Goal: Information Seeking & Learning: Learn about a topic

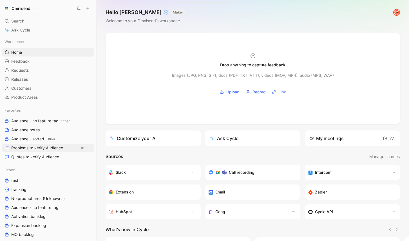
click at [45, 148] on span "Problems to verify Audience" at bounding box center [37, 148] width 52 height 6
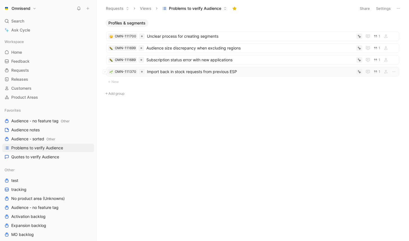
click at [182, 72] on span "Import back in stock requests from previous ESP" at bounding box center [250, 71] width 207 height 7
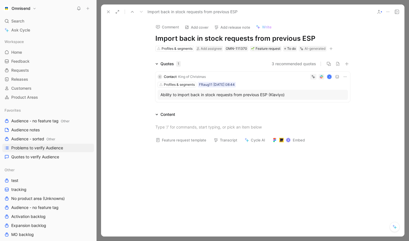
click at [313, 77] on icon at bounding box center [313, 76] width 2 height 2
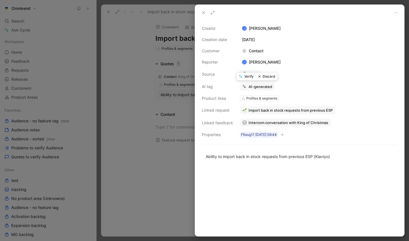
click at [250, 76] on button "Verify" at bounding box center [246, 77] width 19 height 8
click at [146, 113] on div at bounding box center [204, 120] width 409 height 241
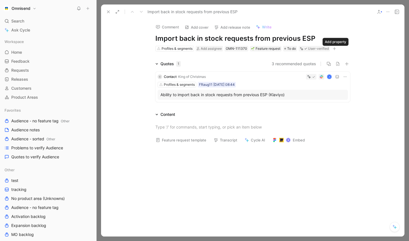
click at [334, 50] on icon "button" at bounding box center [334, 48] width 3 height 3
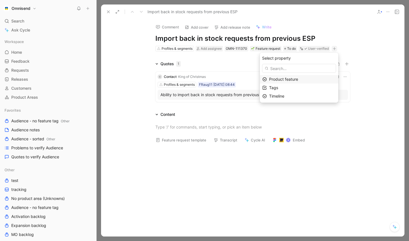
click at [290, 79] on span "Product feature" at bounding box center [283, 79] width 29 height 5
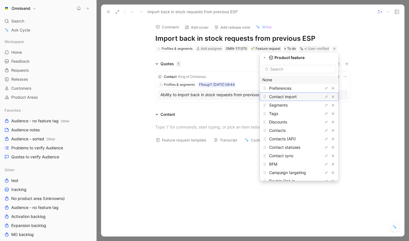
click at [303, 97] on div "Contact import" at bounding box center [290, 97] width 42 height 7
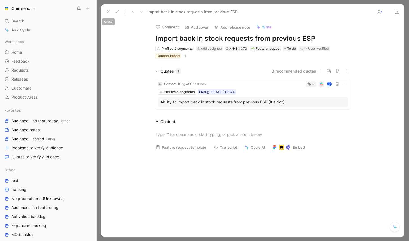
click at [107, 11] on icon at bounding box center [108, 12] width 5 height 5
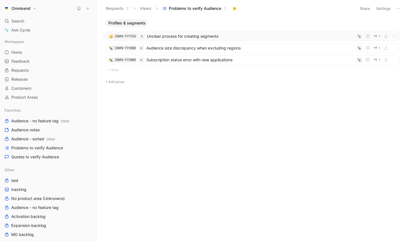
click at [189, 39] on span "Unclear process for creating segments" at bounding box center [250, 36] width 207 height 7
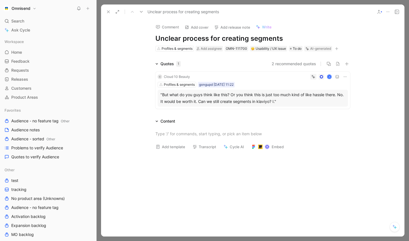
click at [269, 83] on div "Profiles & segments gongupd [DATE] 11:22" at bounding box center [253, 85] width 190 height 6
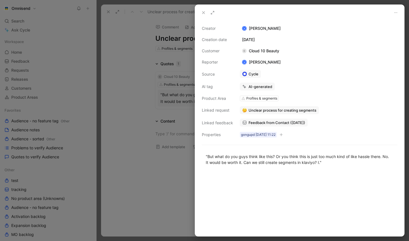
click at [275, 124] on span "Feedback from Contact ([DATE])" at bounding box center [277, 122] width 57 height 5
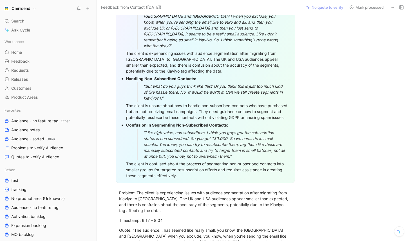
scroll to position [245, 0]
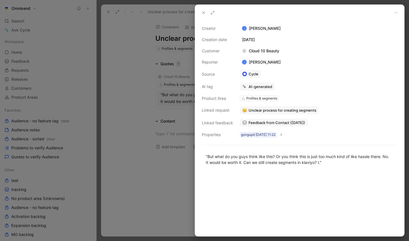
click at [202, 12] on icon at bounding box center [203, 12] width 5 height 5
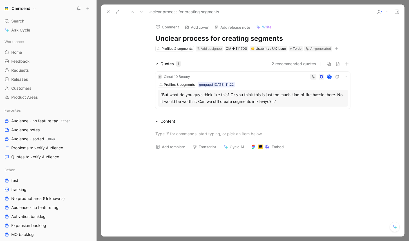
click at [108, 12] on icon at bounding box center [108, 12] width 5 height 5
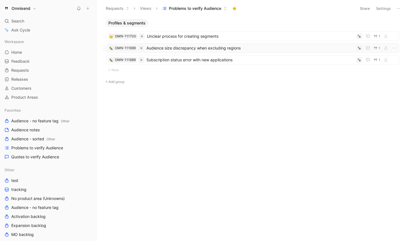
click at [179, 46] on span "Audience size discrepancy when excluding regions" at bounding box center [251, 48] width 208 height 7
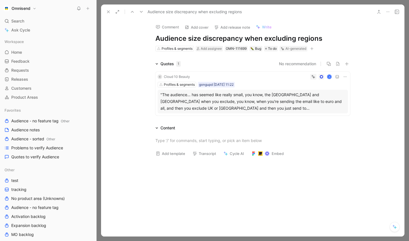
click at [110, 12] on icon at bounding box center [108, 12] width 5 height 5
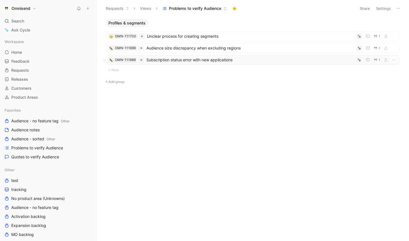
click at [199, 62] on span "Subscription status error with new applications" at bounding box center [251, 60] width 208 height 7
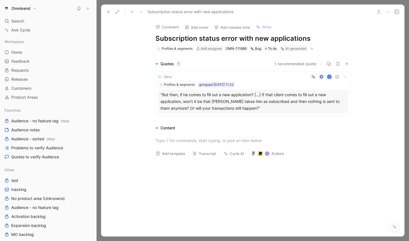
click at [108, 13] on icon at bounding box center [108, 12] width 5 height 5
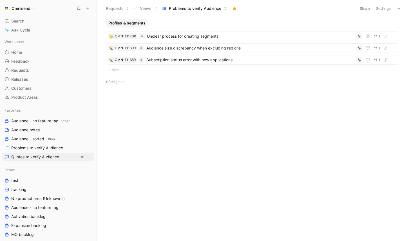
click at [48, 156] on span "Quotes to verify Audience" at bounding box center [35, 157] width 48 height 6
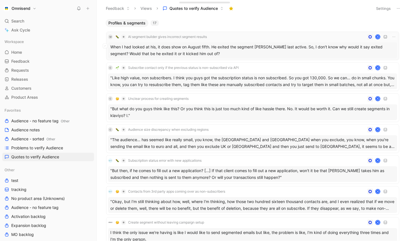
click at [209, 51] on div "When I had looked at his, it does show on August fifth. He exited the segment […" at bounding box center [252, 51] width 289 height 16
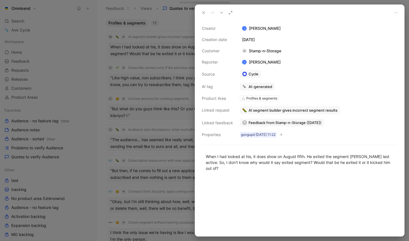
click at [205, 13] on icon at bounding box center [203, 12] width 5 height 5
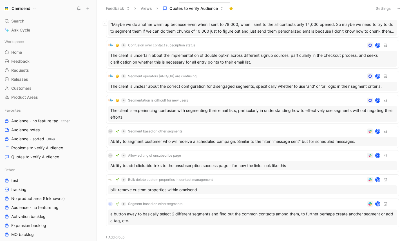
scroll to position [316, 0]
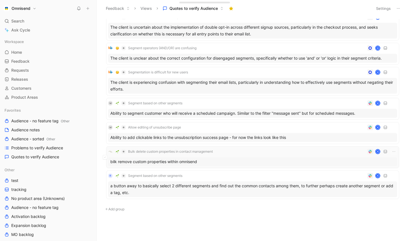
click at [239, 159] on div "bilk remove custom properties within omnisend" at bounding box center [252, 162] width 289 height 9
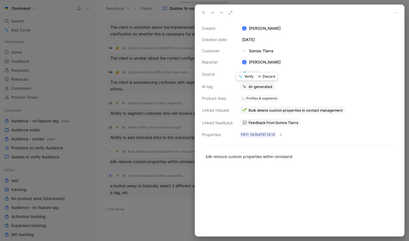
click at [246, 77] on button "Verify" at bounding box center [246, 77] width 19 height 8
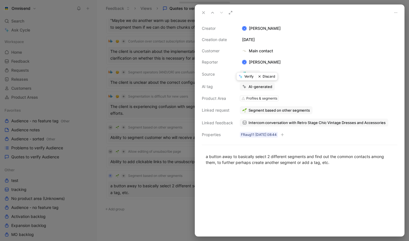
scroll to position [292, 0]
click at [171, 225] on div at bounding box center [204, 120] width 409 height 241
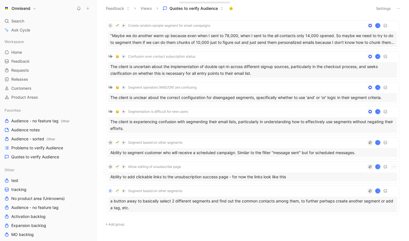
scroll to position [292, 0]
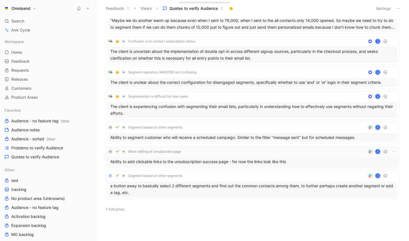
click at [259, 154] on div "M Allow editing of unsubscribe page K" at bounding box center [252, 152] width 289 height 7
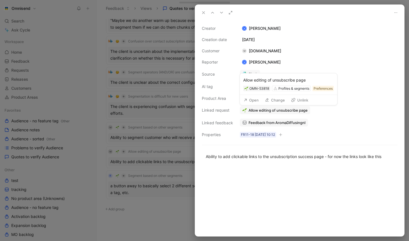
click at [271, 112] on span "Allow editing of unsubscribe page" at bounding box center [278, 110] width 59 height 5
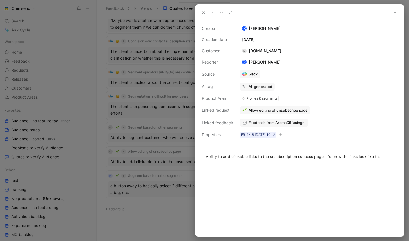
click at [280, 122] on span "Feedback from AromaDiffusingnl" at bounding box center [277, 122] width 57 height 5
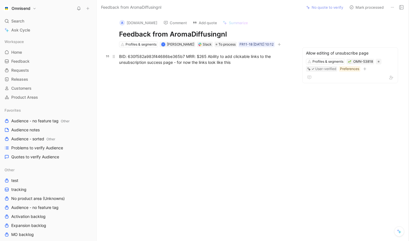
click at [165, 56] on div "BID: 630f582a983f44686be365b7 MRR: $265 Ability to add clickable links to the u…" at bounding box center [205, 60] width 173 height 12
click at [164, 56] on div "BID: 630f582a983f44686be365b7 MRR: $265 Ability to add clickable links to the u…" at bounding box center [205, 60] width 173 height 12
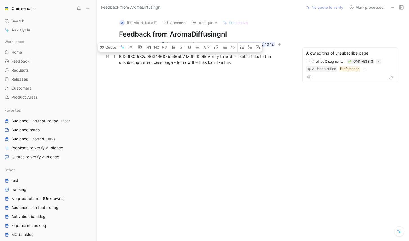
copy div "630f582a983f44686be365b7"
click at [201, 88] on div at bounding box center [205, 108] width 194 height 72
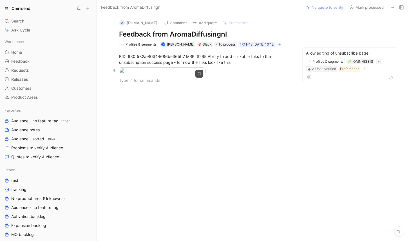
click at [261, 75] on div at bounding box center [205, 72] width 173 height 8
click at [264, 75] on div at bounding box center [205, 72] width 173 height 8
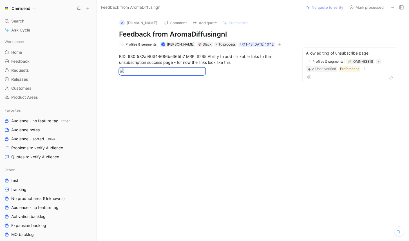
click at [218, 134] on div at bounding box center [205, 126] width 194 height 72
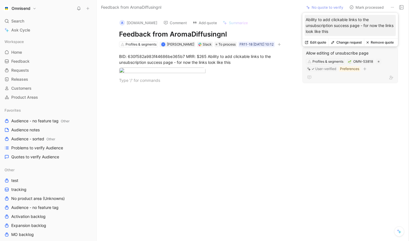
click at [329, 80] on div at bounding box center [350, 77] width 88 height 7
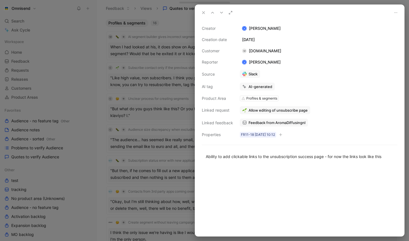
click at [260, 87] on div "AI-generated" at bounding box center [261, 86] width 24 height 5
click at [248, 78] on button "Verify" at bounding box center [246, 77] width 19 height 8
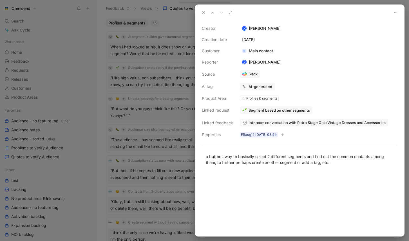
click at [204, 13] on icon at bounding box center [203, 12] width 5 height 5
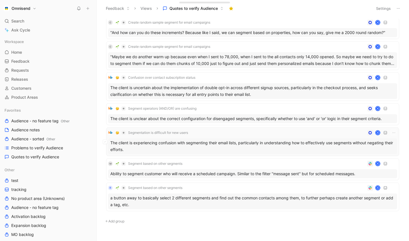
scroll to position [268, 0]
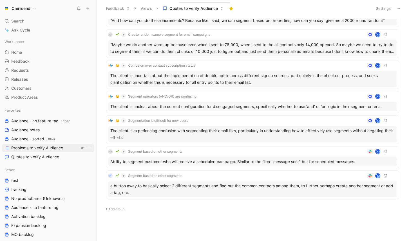
click at [46, 150] on span "Problems to verify Audience" at bounding box center [37, 148] width 52 height 6
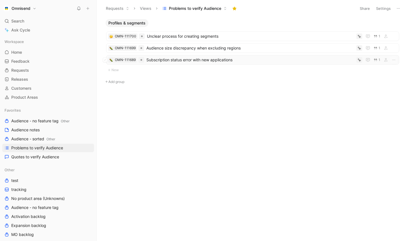
click at [190, 63] on span "Subscription status error with new applications" at bounding box center [251, 60] width 208 height 7
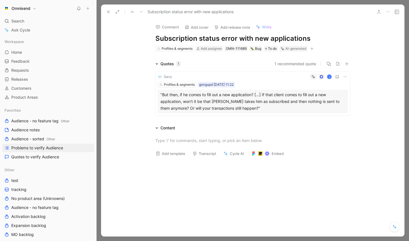
click at [197, 76] on div "K" at bounding box center [261, 77] width 174 height 6
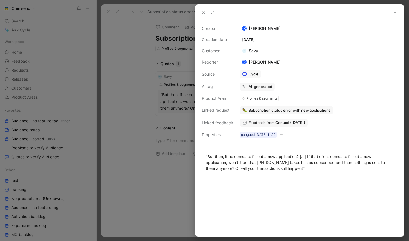
click at [276, 124] on span "Feedback from Contact ([DATE])" at bounding box center [277, 122] width 57 height 5
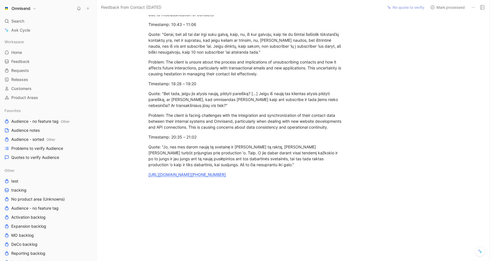
scroll to position [304, 0]
click at [226, 175] on link "[URL][DOMAIN_NAME][PHONE_NUMBER]" at bounding box center [187, 173] width 77 height 5
